Goal: Task Accomplishment & Management: Manage account settings

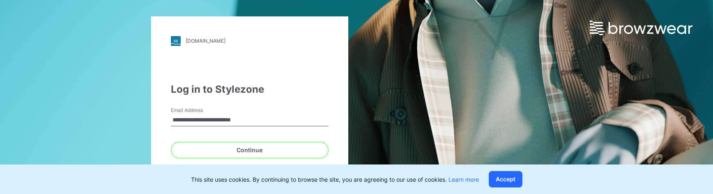
click at [288, 118] on input "**********" at bounding box center [250, 120] width 158 height 12
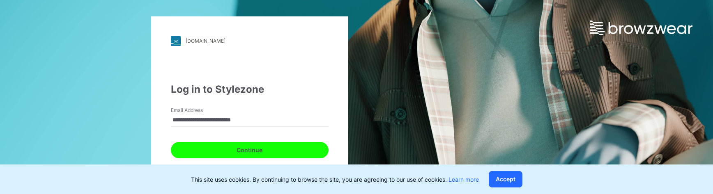
click at [312, 152] on button "Continue" at bounding box center [250, 150] width 158 height 16
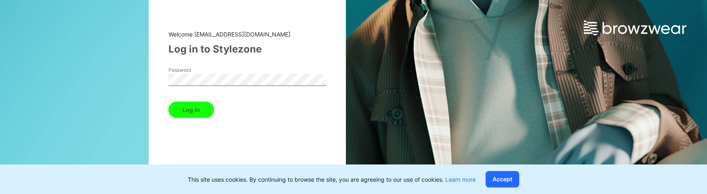
click at [203, 111] on button "Log in" at bounding box center [191, 110] width 46 height 16
